Goal: Transaction & Acquisition: Purchase product/service

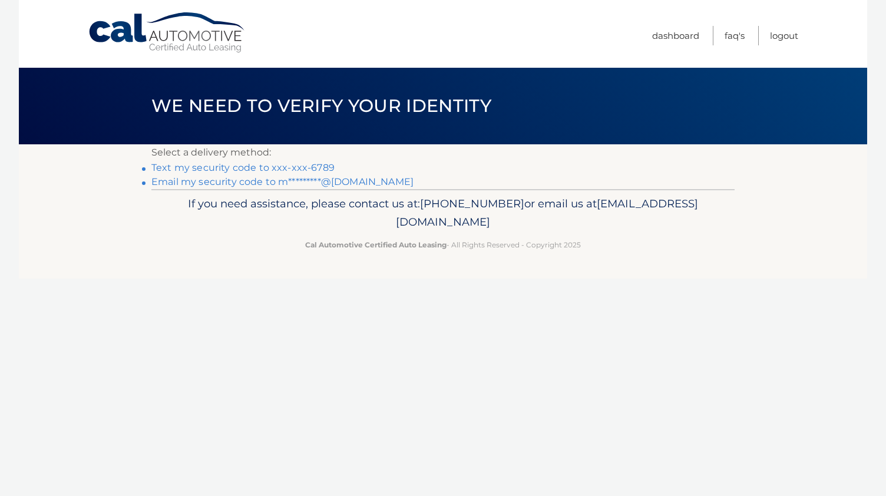
click at [290, 168] on link "Text my security code to xxx-xxx-6789" at bounding box center [242, 167] width 183 height 11
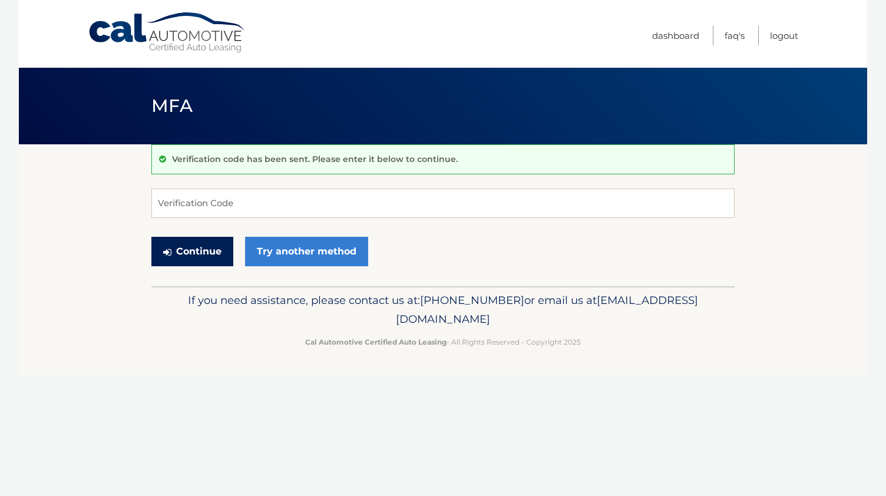
click at [208, 258] on button "Continue" at bounding box center [192, 251] width 82 height 29
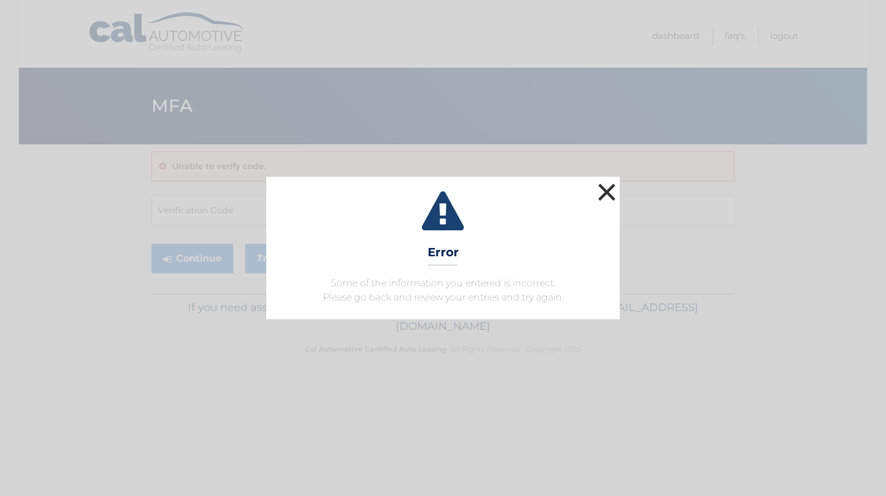
click at [604, 201] on button "×" at bounding box center [607, 192] width 24 height 24
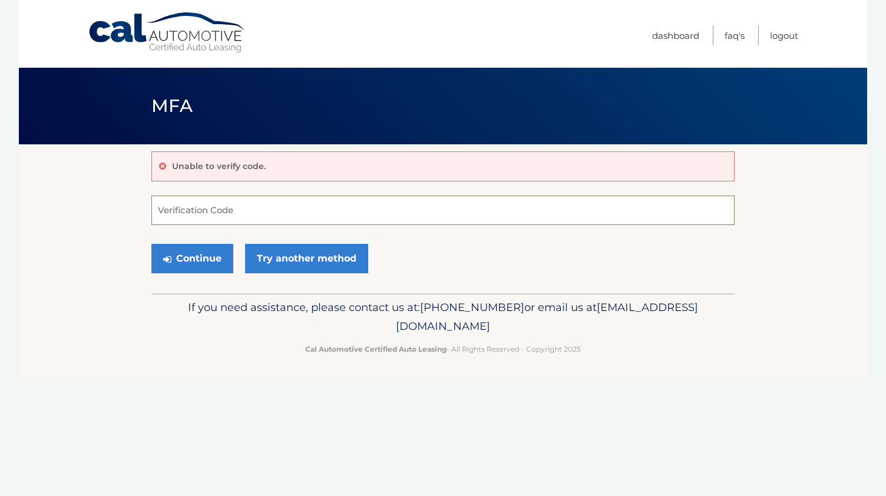
click at [458, 215] on input "Verification Code" at bounding box center [442, 209] width 583 height 29
type input "803193"
click at [175, 261] on button "Continue" at bounding box center [192, 258] width 82 height 29
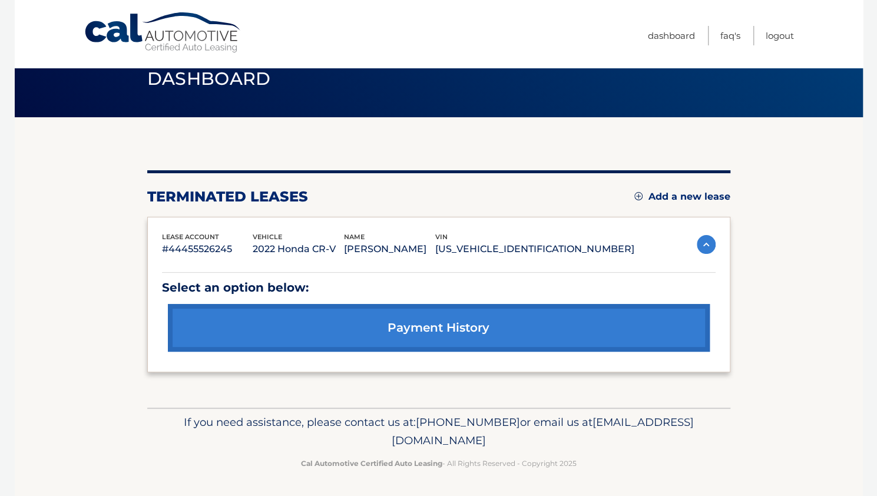
scroll to position [26, 0]
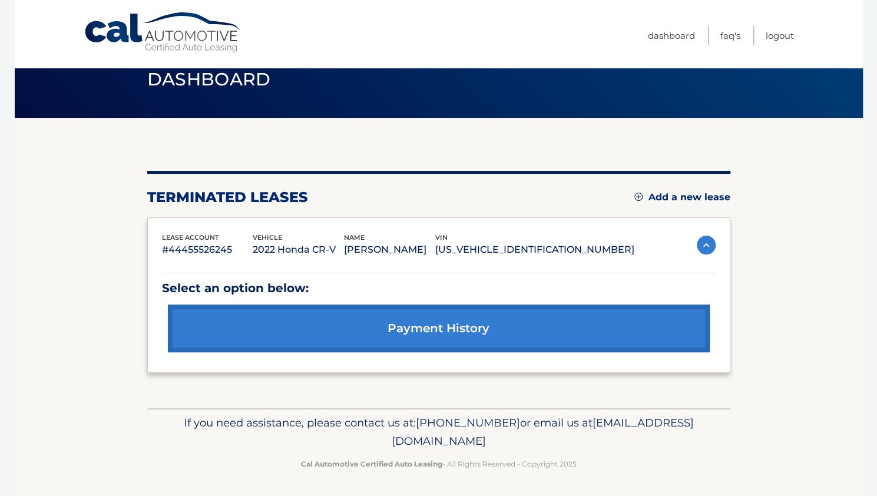
click at [689, 201] on link "Add a new lease" at bounding box center [682, 197] width 96 height 12
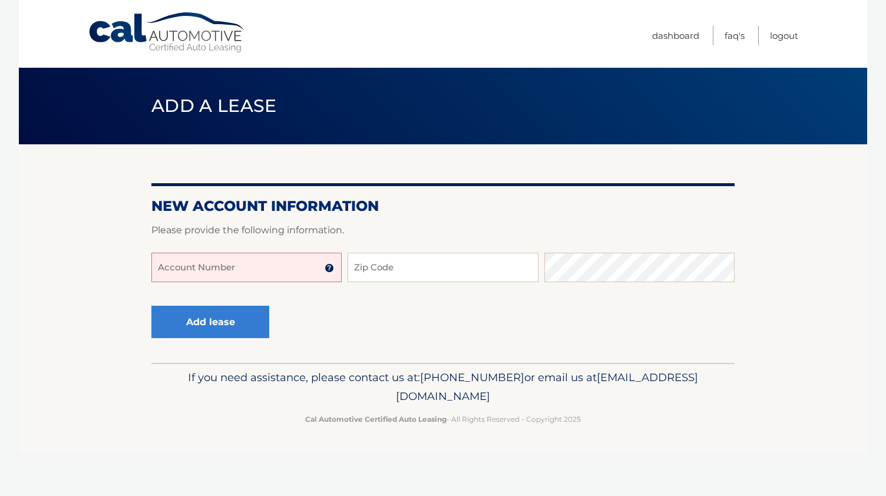
click at [276, 274] on input "Account Number" at bounding box center [246, 267] width 190 height 29
type input "44456012973"
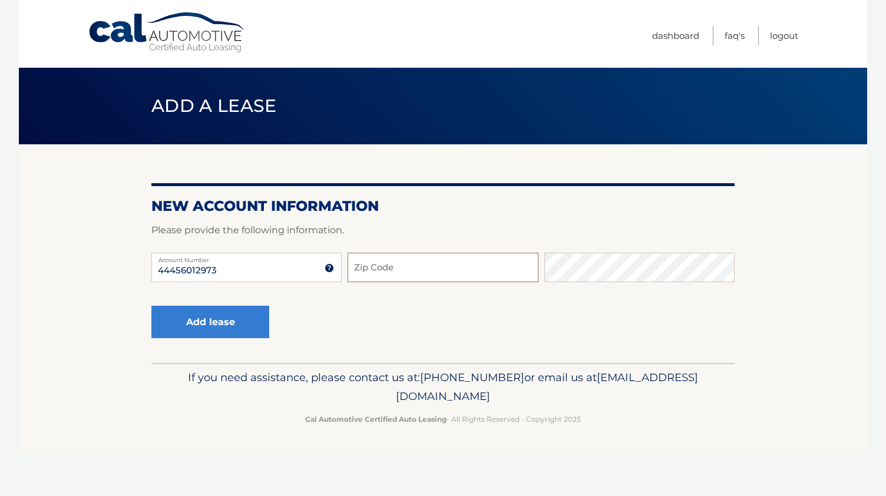
click at [393, 267] on input "Zip Code" at bounding box center [442, 267] width 190 height 29
type input "15102"
click at [221, 333] on button "Add lease" at bounding box center [210, 322] width 118 height 32
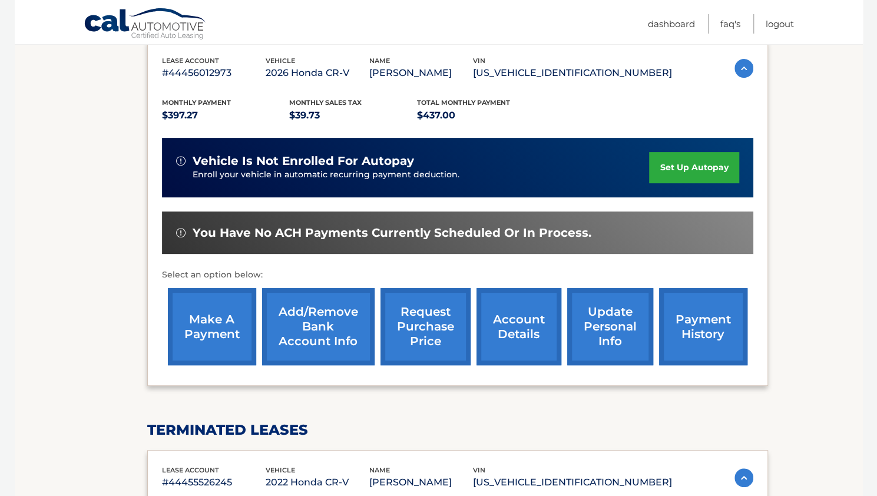
scroll to position [193, 0]
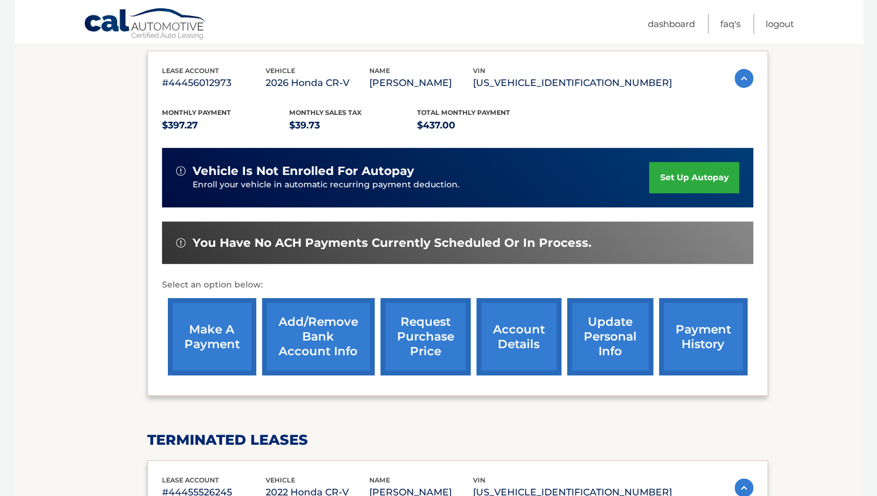
click at [218, 341] on link "make a payment" at bounding box center [212, 336] width 88 height 77
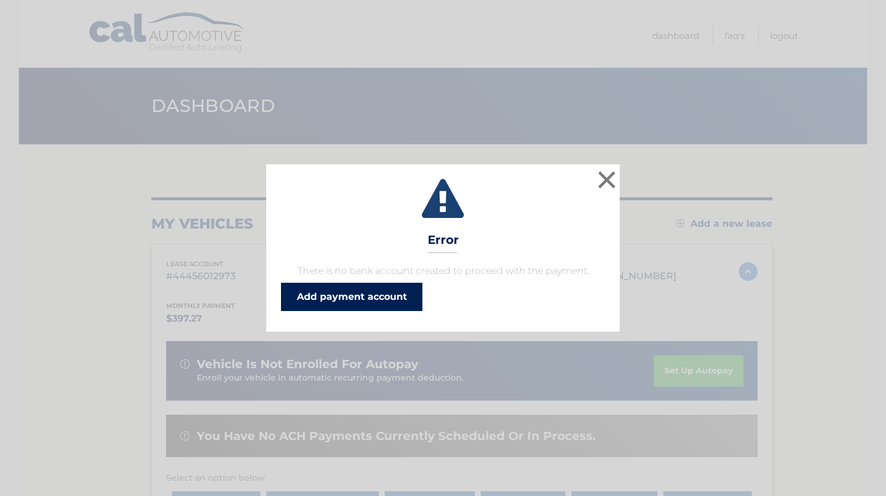
click at [354, 293] on link "Add payment account" at bounding box center [351, 297] width 141 height 28
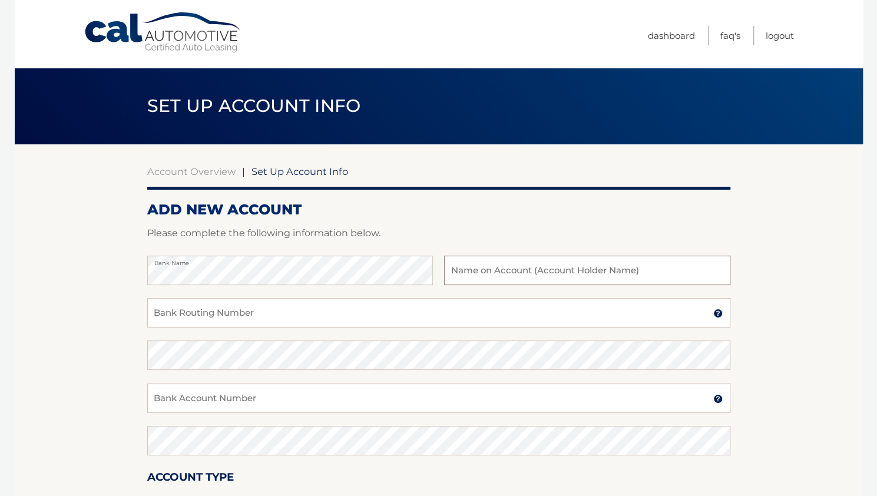
click at [525, 267] on input "text" at bounding box center [587, 270] width 286 height 29
type input "[PERSON_NAME]"
click at [372, 306] on input "Bank Routing Number" at bounding box center [438, 312] width 583 height 29
type input "043000096"
click at [257, 399] on input "Bank Account Number" at bounding box center [438, 397] width 583 height 29
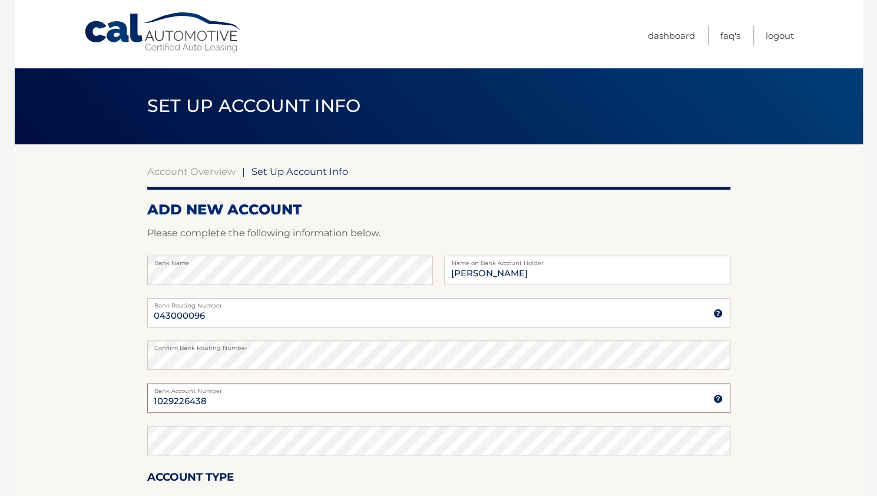
type input "1029226438"
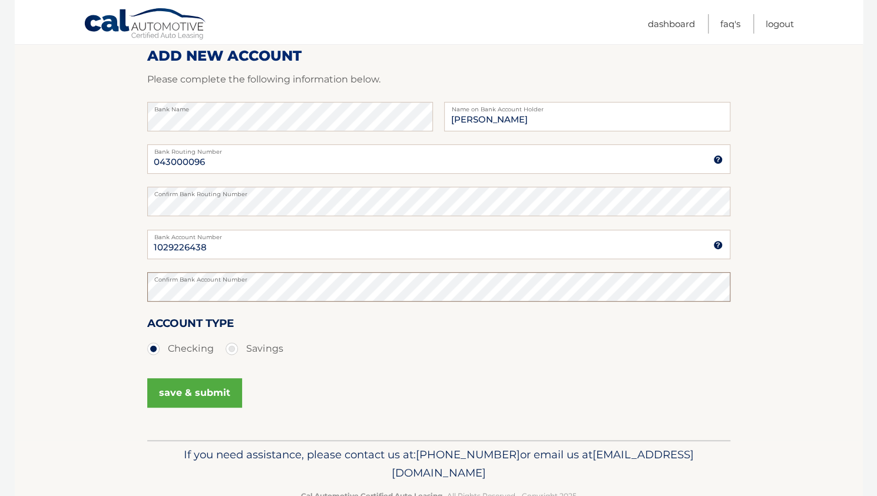
scroll to position [173, 0]
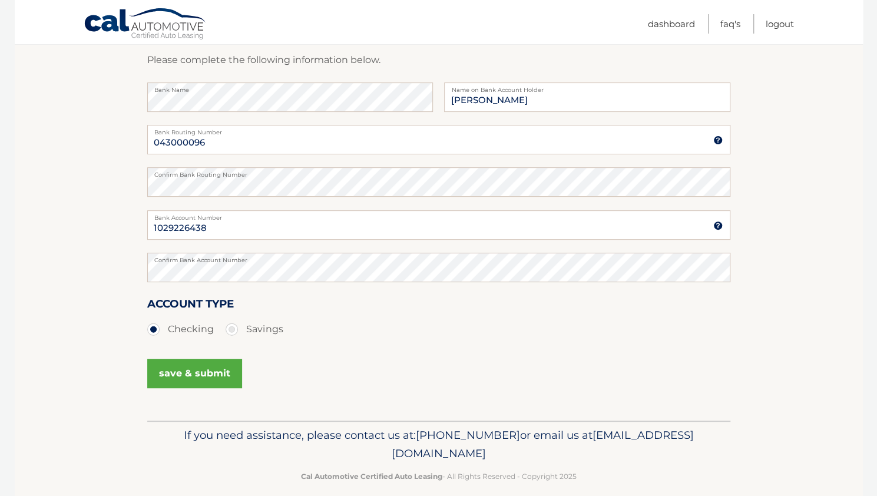
click at [198, 379] on button "save & submit" at bounding box center [194, 373] width 95 height 29
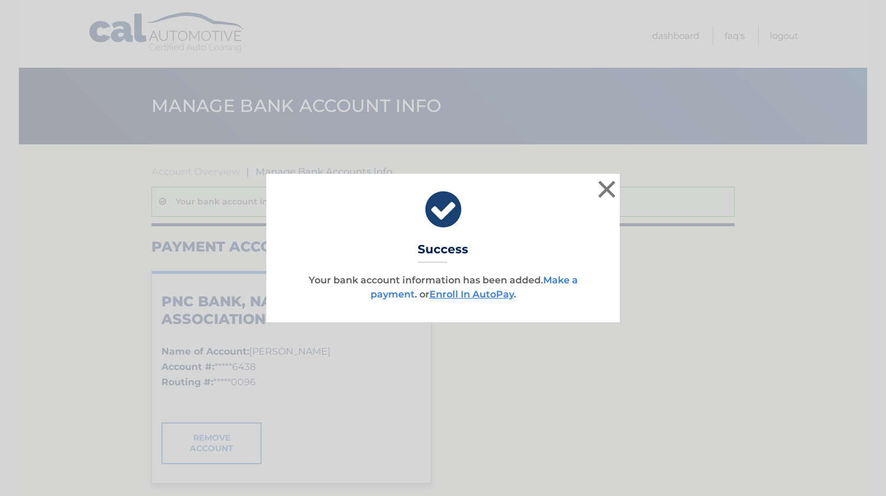
click at [405, 291] on link "Make a payment" at bounding box center [473, 286] width 207 height 25
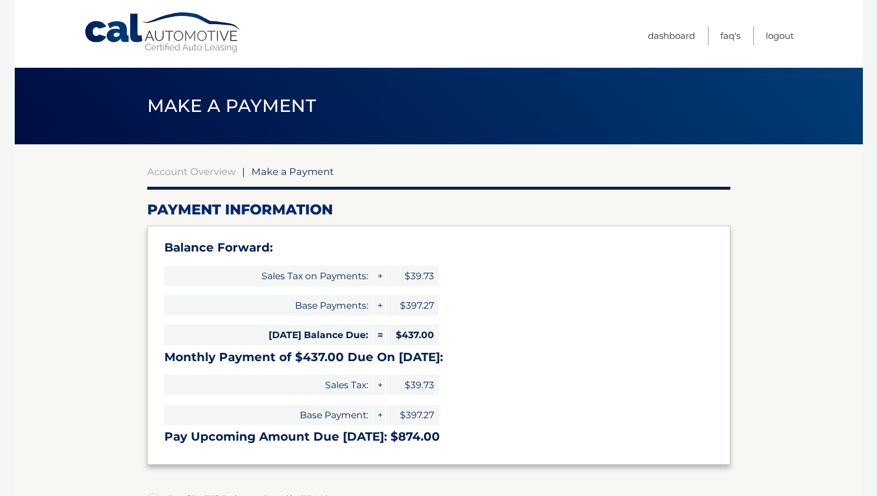
select select "ZDI0Zjg4MmQtN2M5Zi00OGEzLTgxNmEtMmZkNzI4MzI2N2Ji"
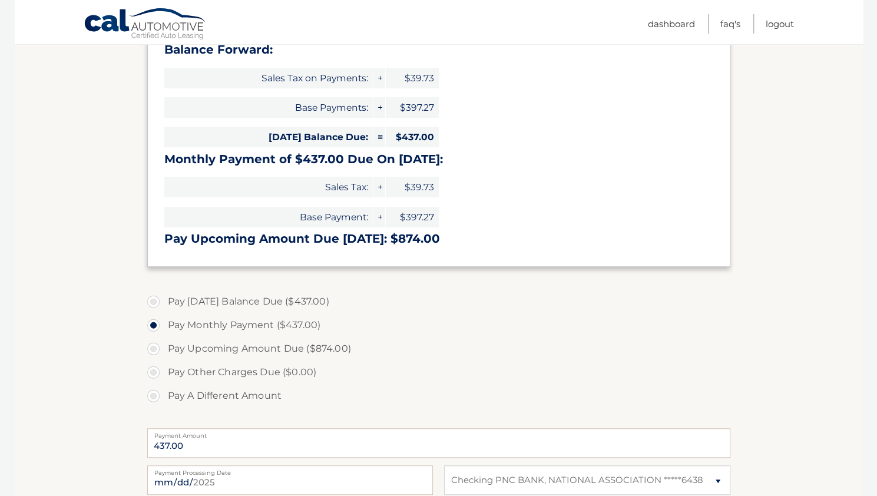
scroll to position [202, 0]
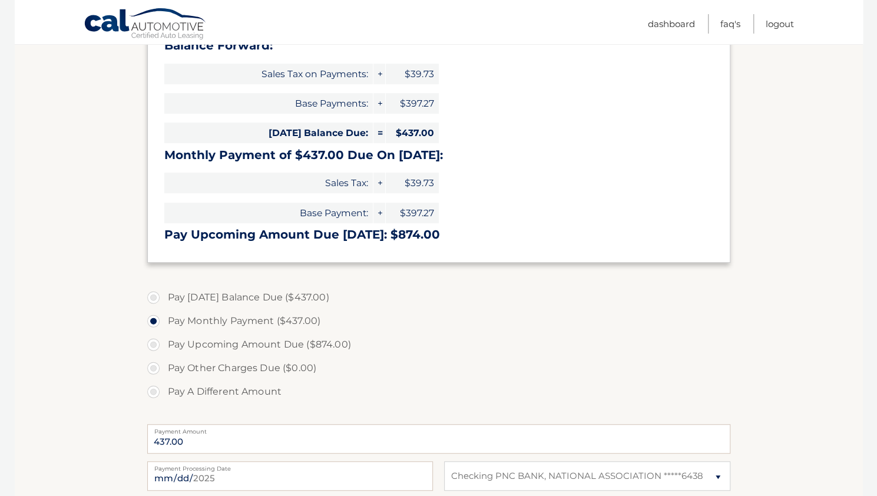
click at [155, 297] on label "Pay [DATE] Balance Due ($437.00)" at bounding box center [438, 298] width 583 height 24
click at [155, 297] on input "Pay [DATE] Balance Due ($437.00)" at bounding box center [158, 295] width 12 height 19
radio input "true"
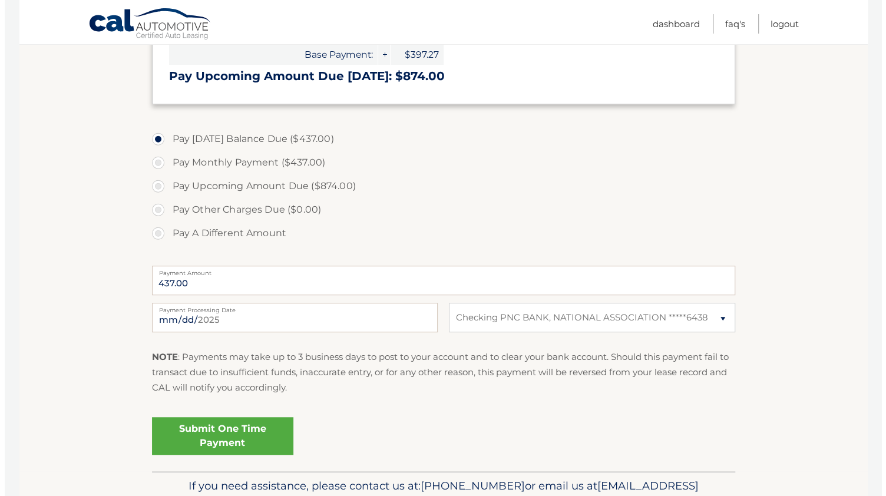
scroll to position [367, 0]
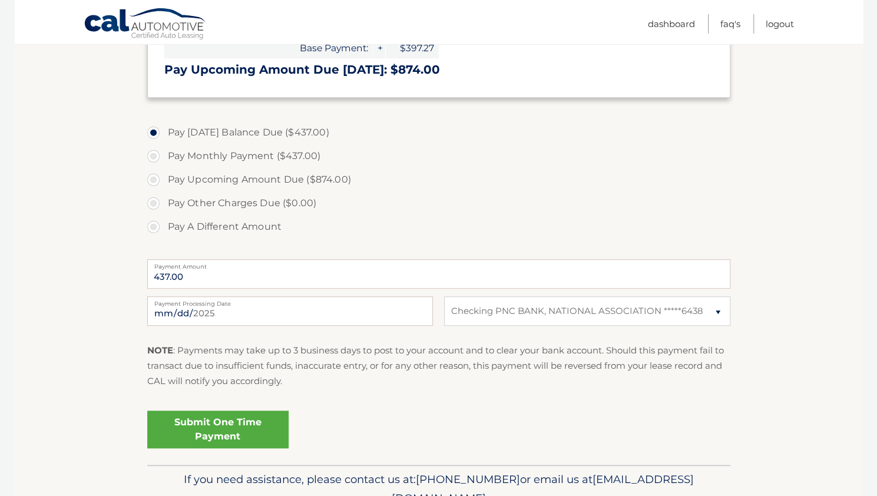
click at [262, 421] on link "Submit One Time Payment" at bounding box center [217, 429] width 141 height 38
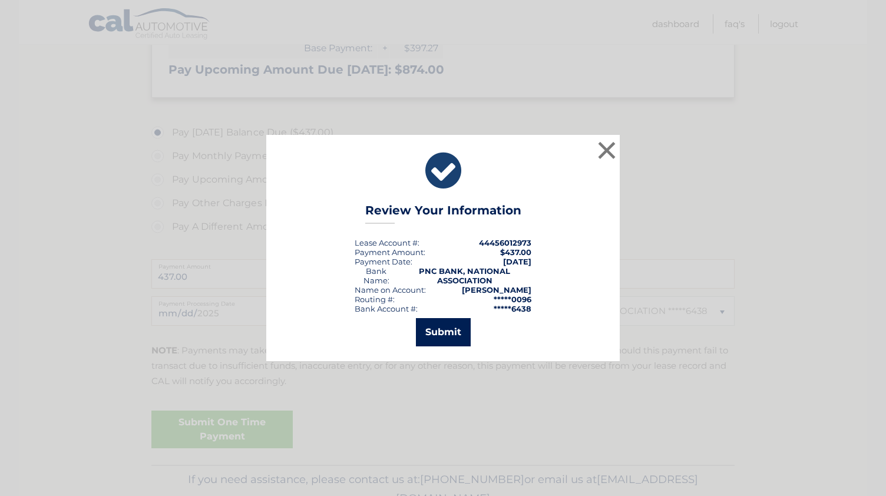
click at [447, 332] on button "Submit" at bounding box center [443, 332] width 55 height 28
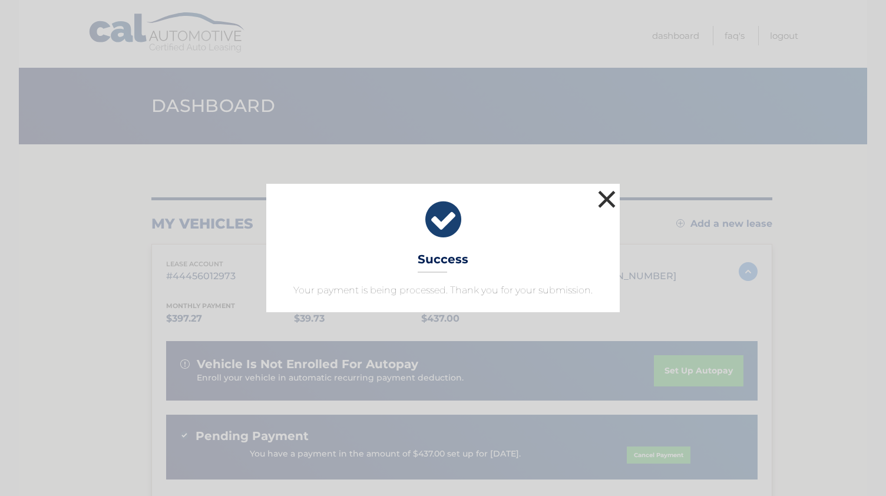
click at [606, 190] on button "×" at bounding box center [607, 199] width 24 height 24
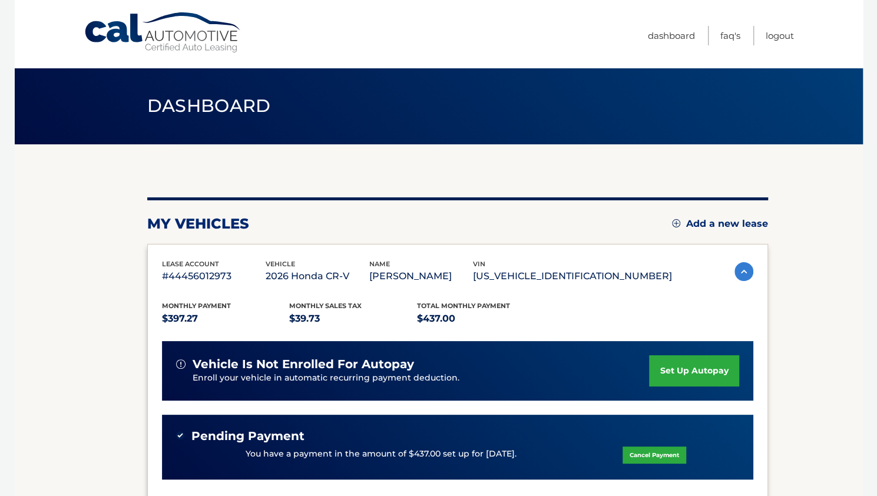
click at [699, 364] on link "set up autopay" at bounding box center [693, 370] width 89 height 31
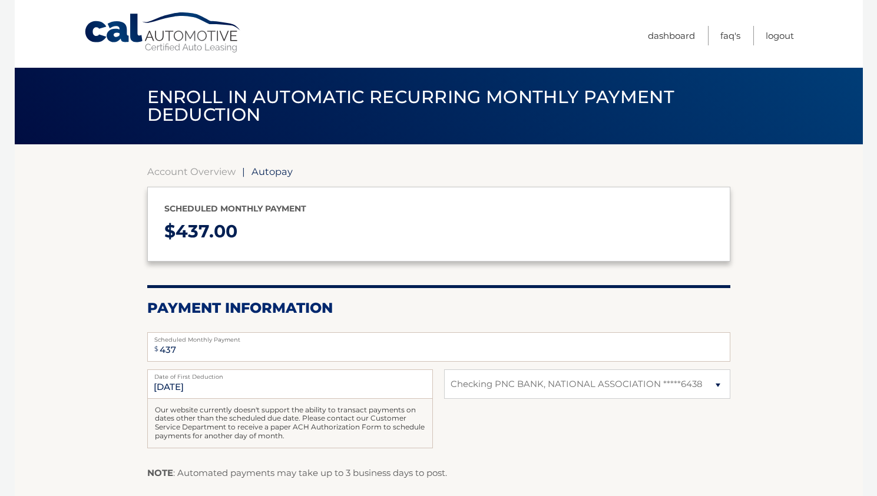
select select "ZDI0Zjg4MmQtN2M5Zi00OGEzLTgxNmEtMmZkNzI4MzI2N2Ji"
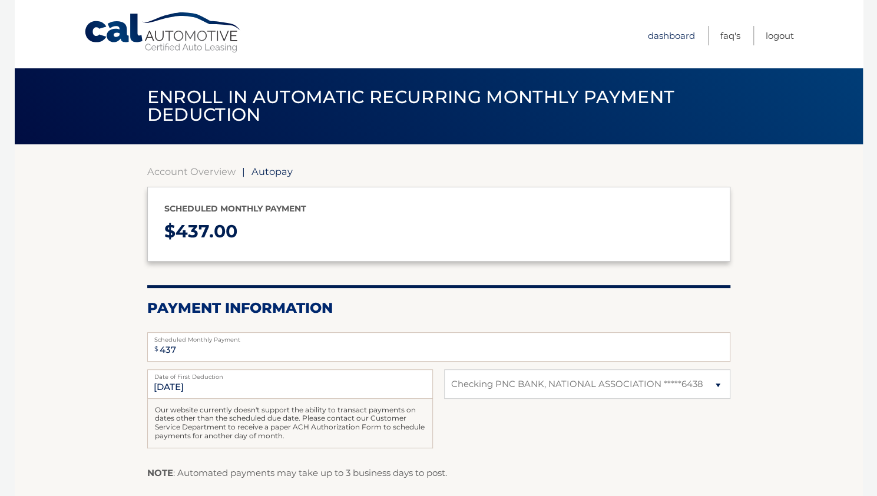
click at [658, 29] on link "Dashboard" at bounding box center [671, 35] width 47 height 19
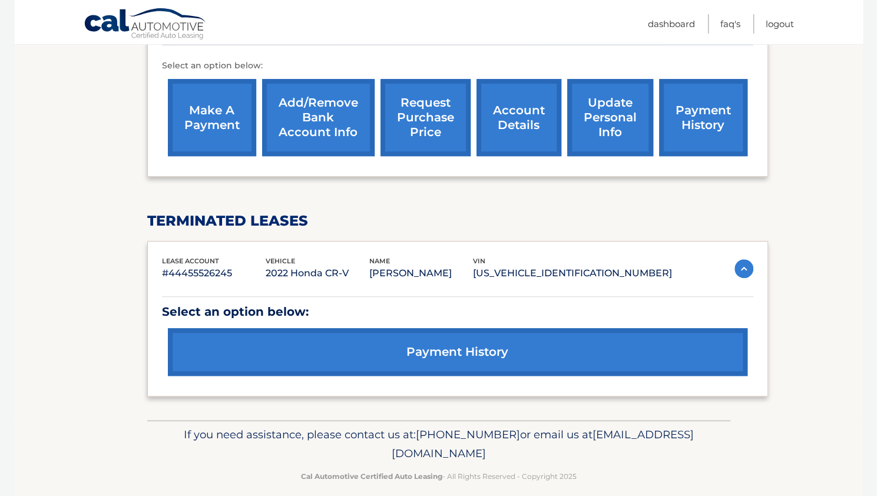
scroll to position [436, 0]
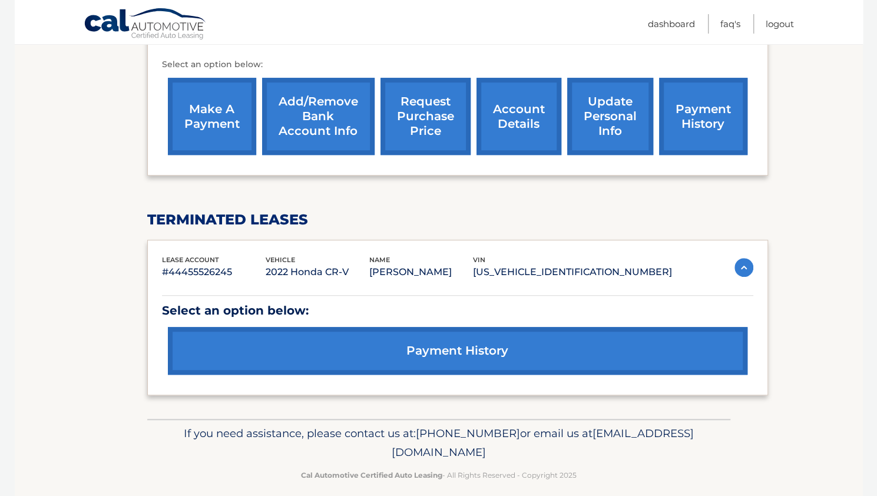
click at [356, 347] on link "payment history" at bounding box center [457, 351] width 579 height 48
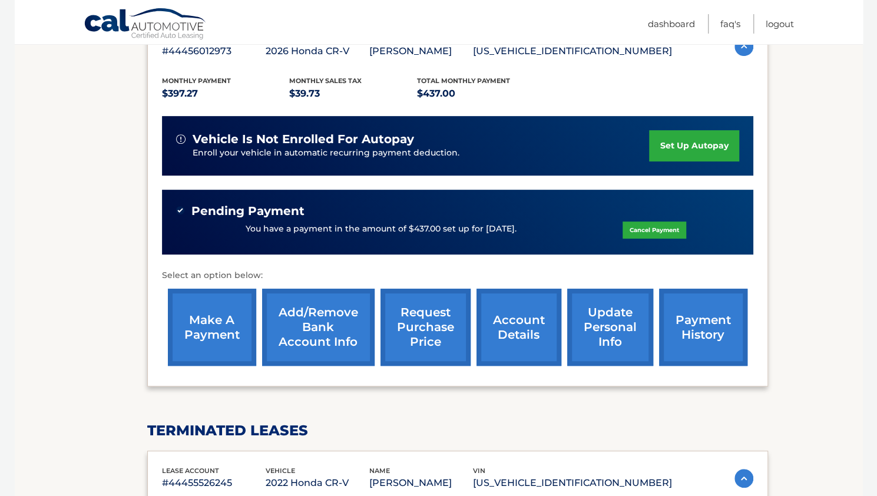
scroll to position [221, 0]
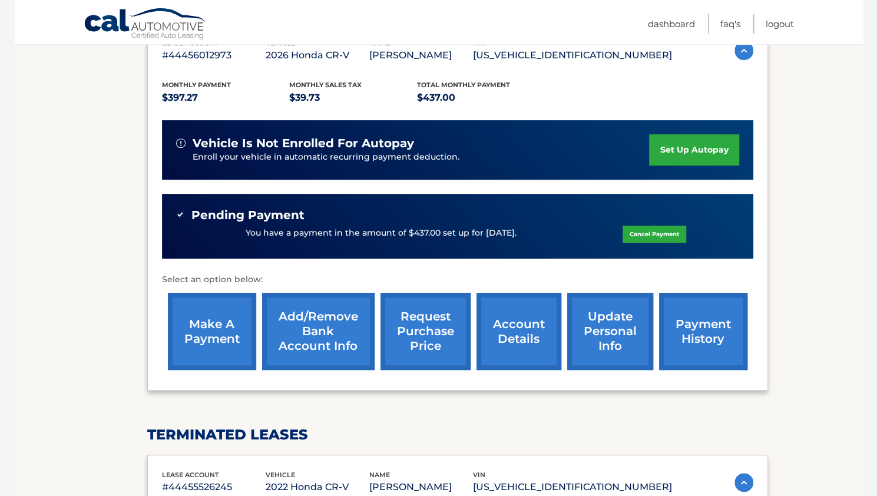
click at [694, 150] on link "set up autopay" at bounding box center [693, 149] width 89 height 31
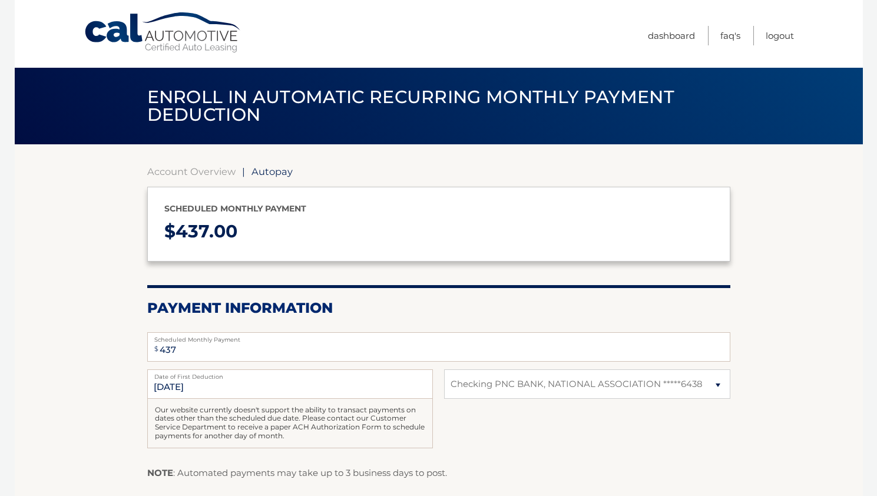
select select "ZDI0Zjg4MmQtN2M5Zi00OGEzLTgxNmEtMmZkNzI4MzI2N2Ji"
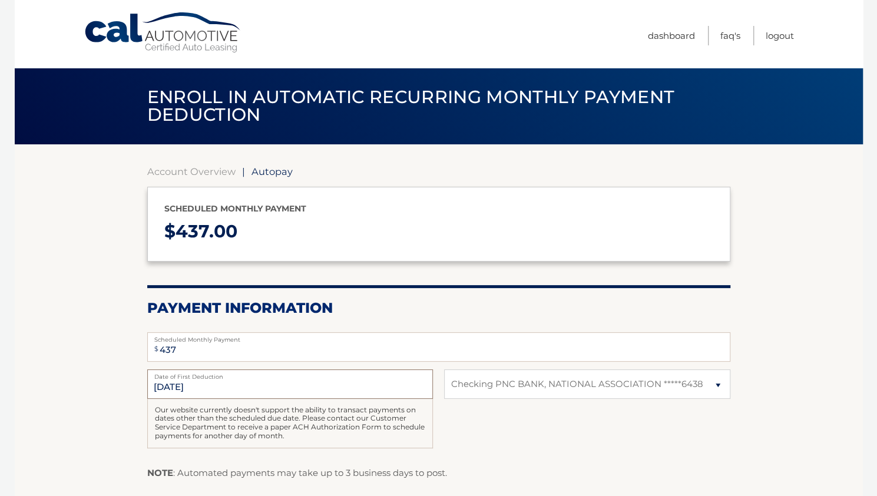
click at [201, 386] on input "[DATE]" at bounding box center [290, 383] width 286 height 29
click at [170, 384] on input "[DATE]" at bounding box center [290, 383] width 286 height 29
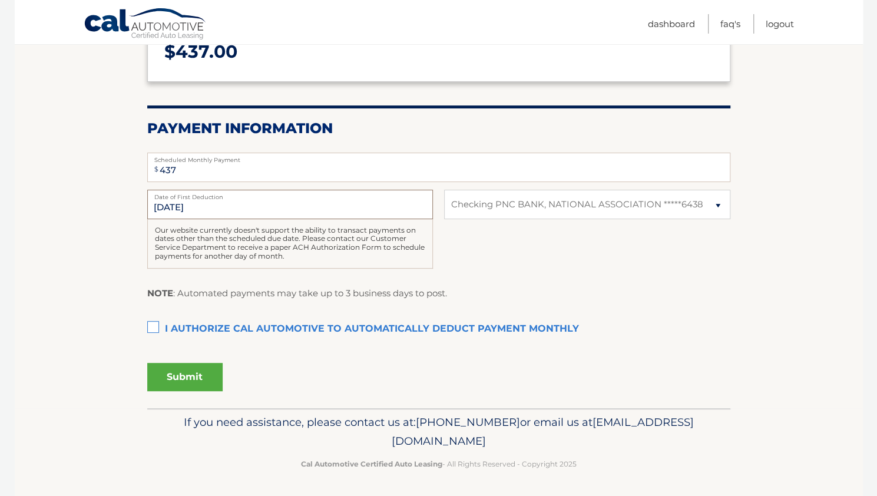
scroll to position [180, 0]
click at [173, 208] on input "[DATE]" at bounding box center [290, 203] width 286 height 29
click at [174, 209] on input "[DATE]" at bounding box center [290, 203] width 286 height 29
drag, startPoint x: 539, startPoint y: 442, endPoint x: 336, endPoint y: 436, distance: 203.2
click at [392, 436] on span "[EMAIL_ADDRESS][DOMAIN_NAME]" at bounding box center [543, 430] width 302 height 32
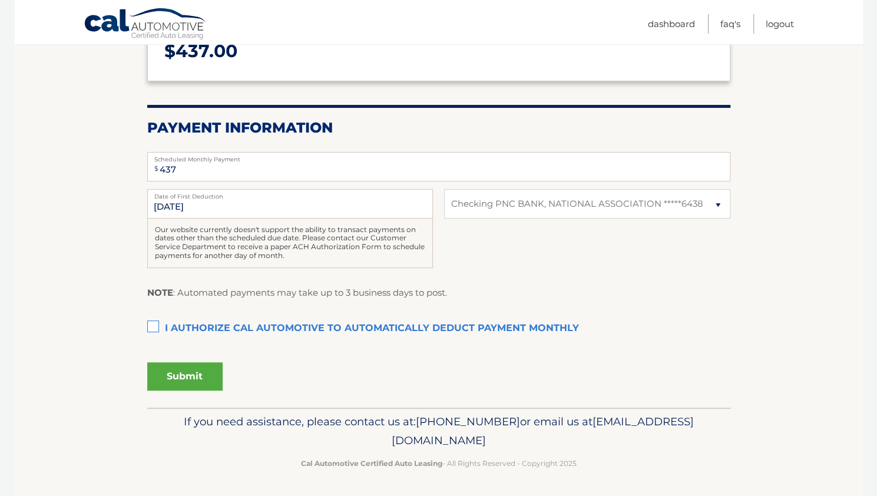
copy span "[EMAIL_ADDRESS][DOMAIN_NAME]"
